Goal: Information Seeking & Learning: Understand process/instructions

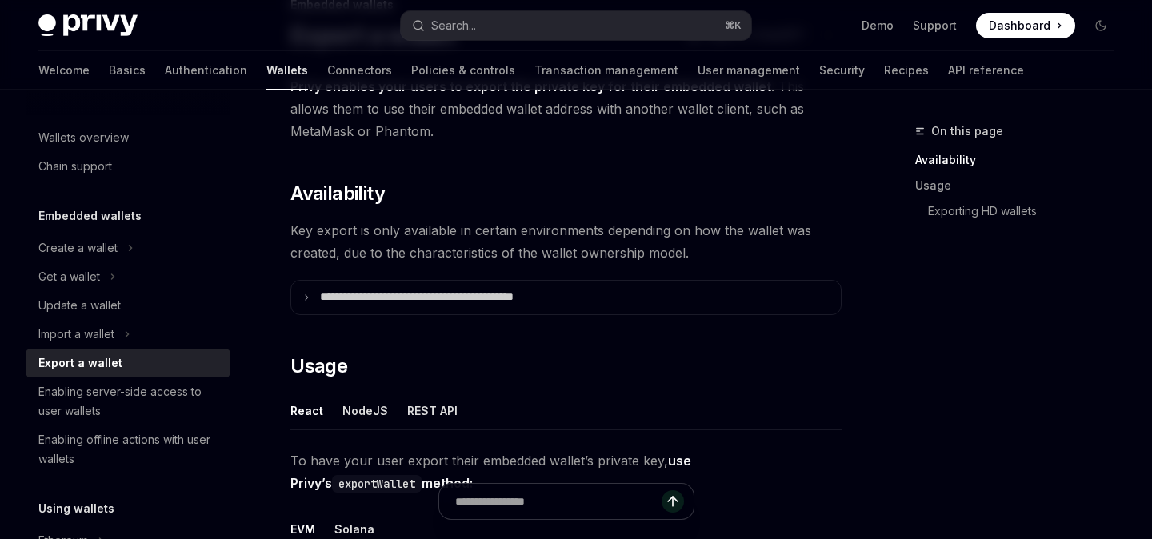
scroll to position [128, 0]
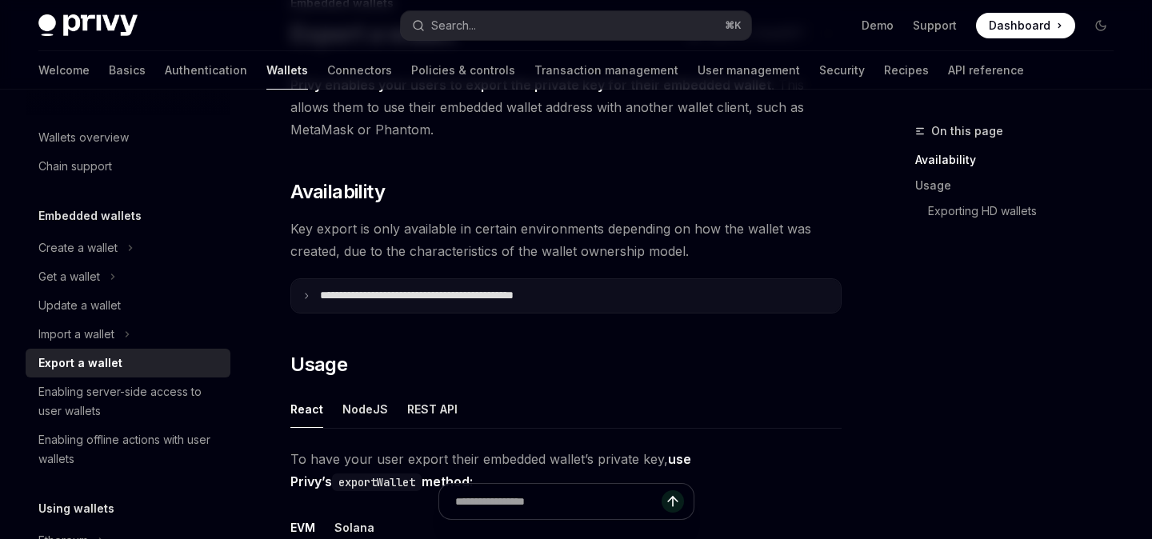
click at [306, 298] on icon at bounding box center [306, 296] width 8 height 8
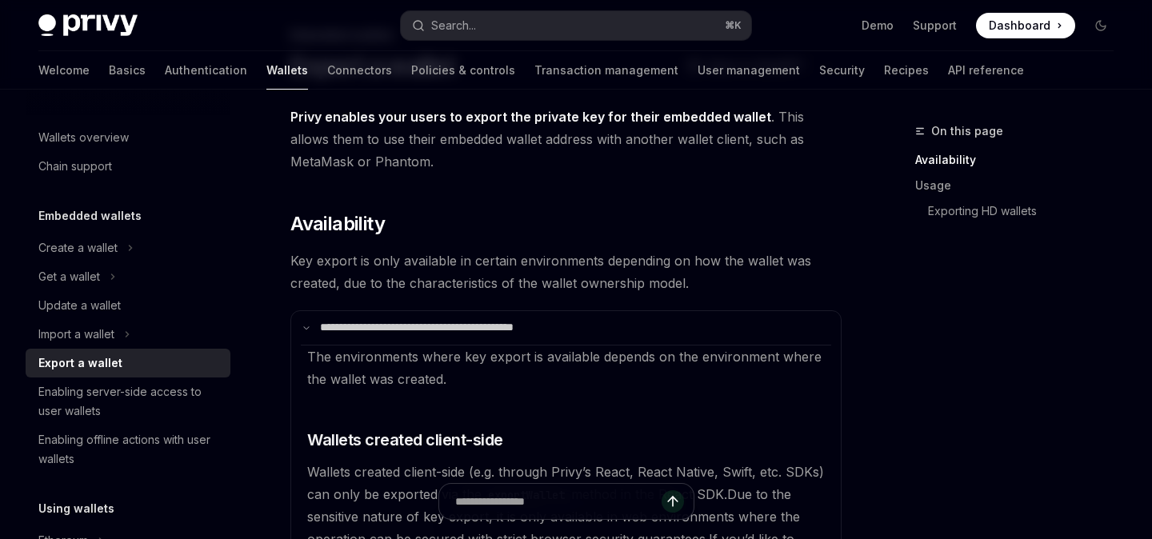
scroll to position [97, 0]
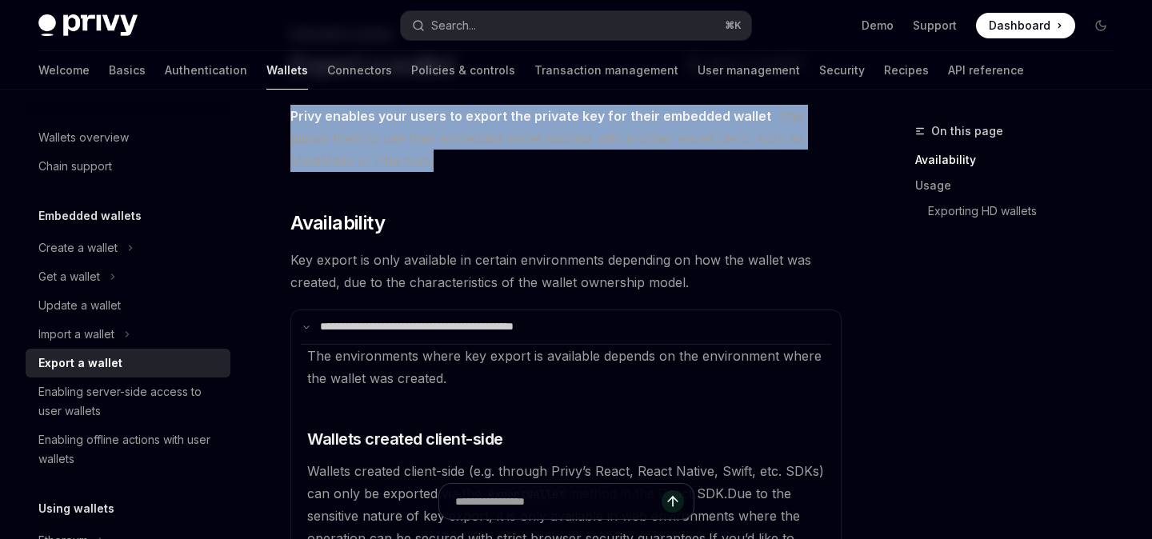
drag, startPoint x: 290, startPoint y: 117, endPoint x: 781, endPoint y: 156, distance: 492.1
click at [781, 156] on span "Privy enables your users to export the private key for their embedded wallet . …" at bounding box center [565, 138] width 551 height 67
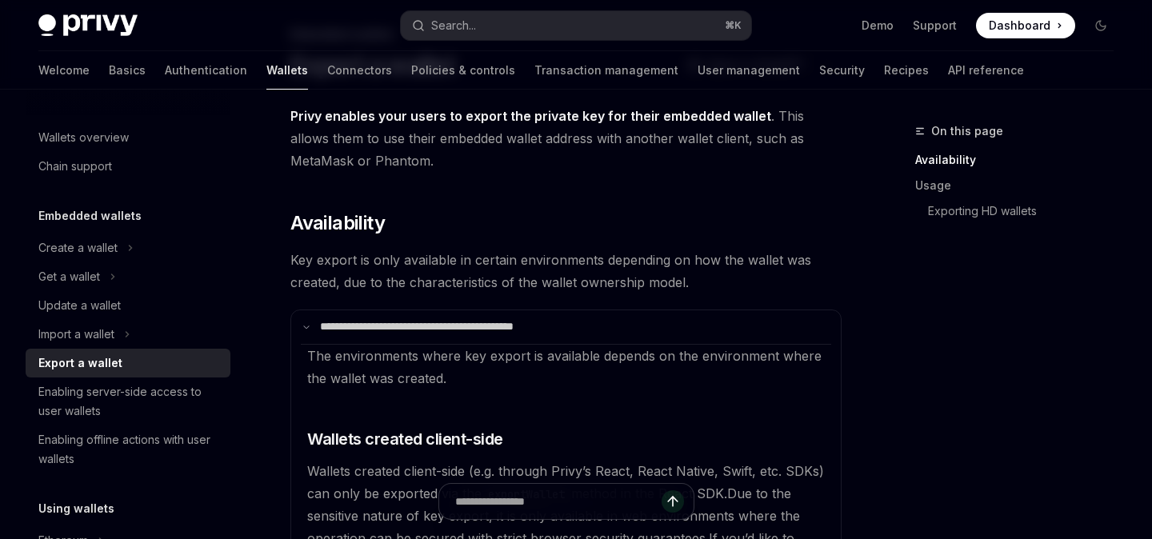
click at [301, 272] on span "Key export is only available in certain environments depending on how the walle…" at bounding box center [565, 271] width 551 height 45
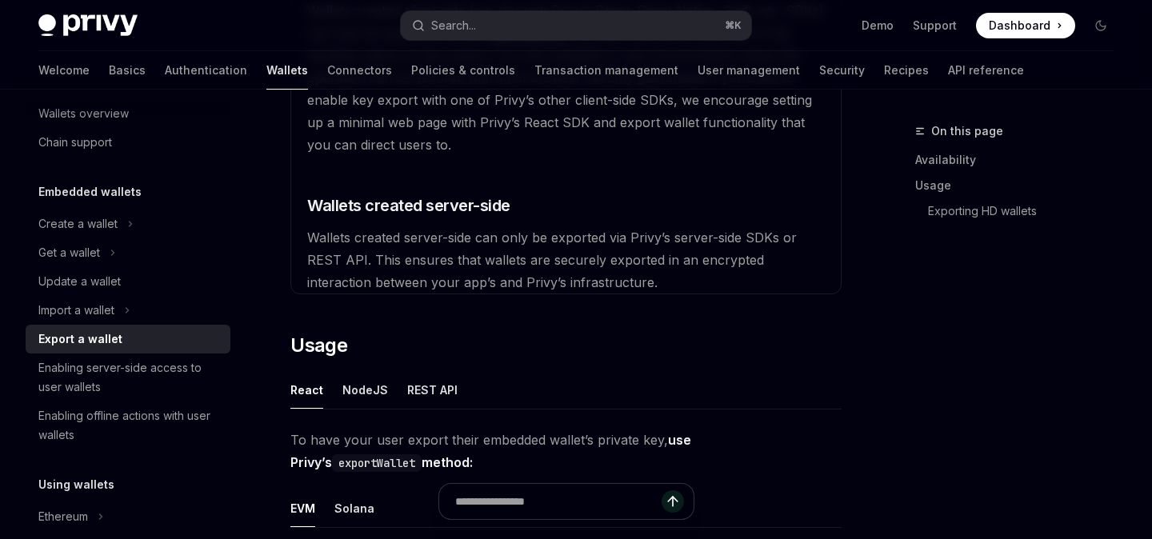
scroll to position [553, 0]
